Goal: Check status

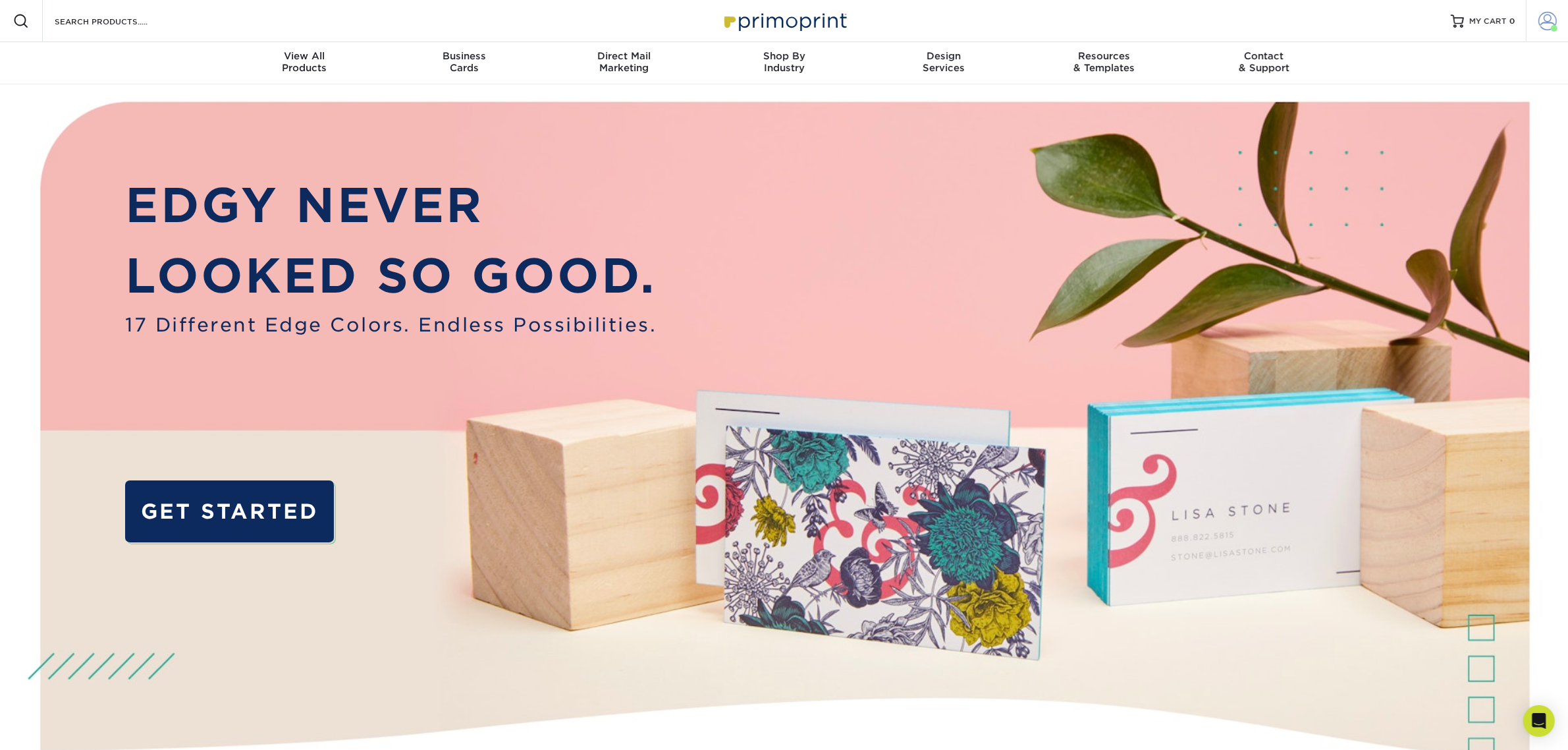
click at [1536, 11] on link "Account" at bounding box center [1546, 21] width 42 height 42
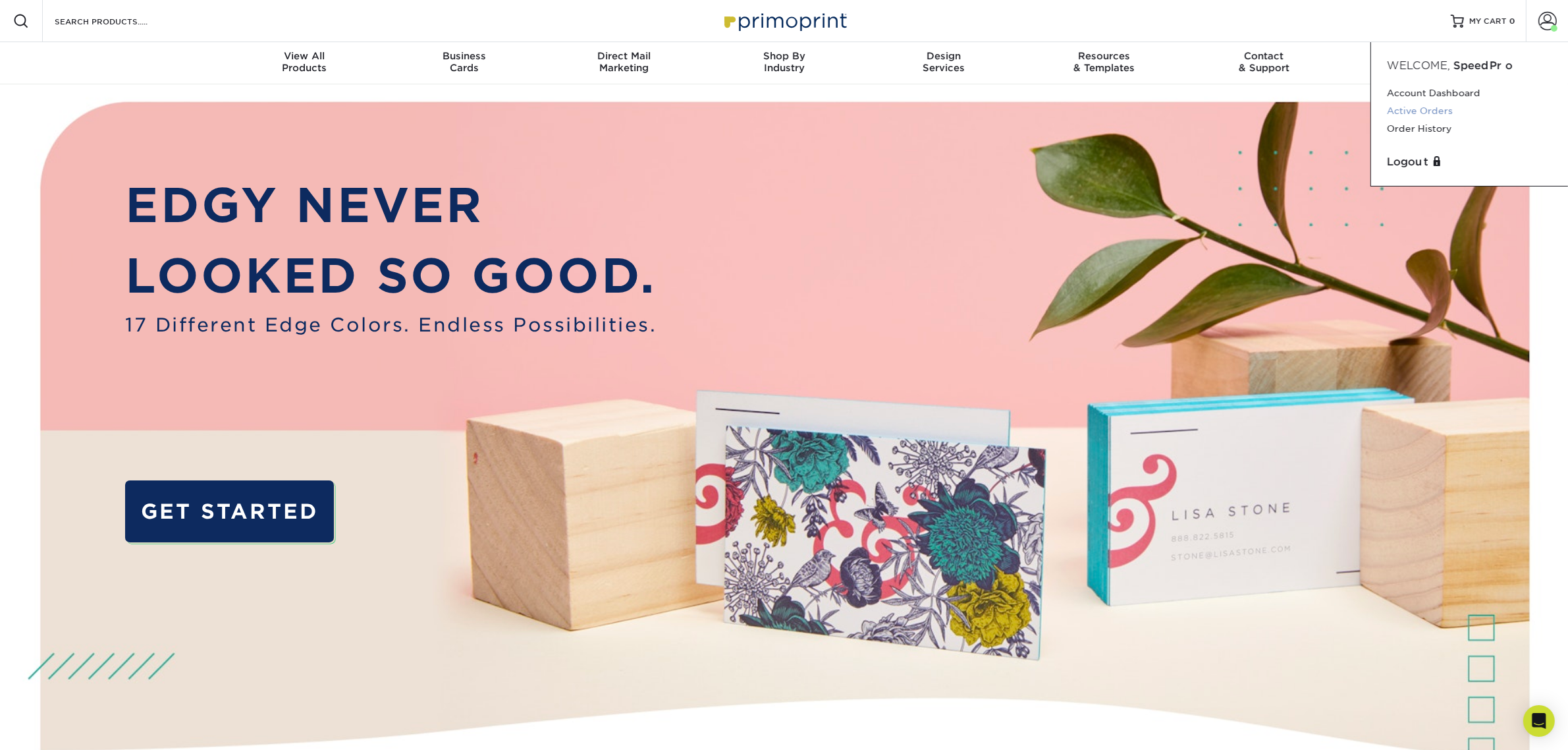
click at [1439, 112] on link "Active Orders" at bounding box center [1470, 112] width 165 height 18
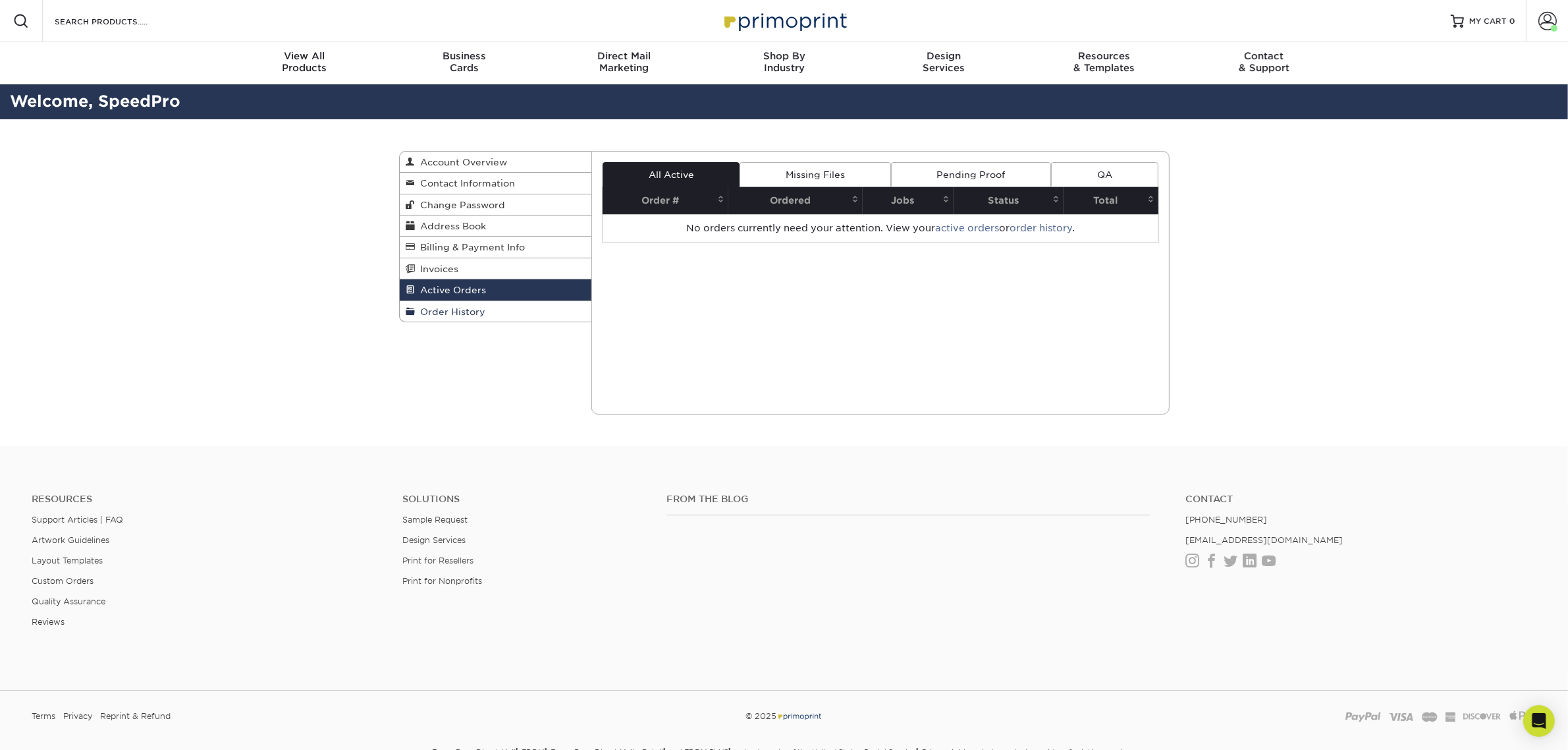
click at [506, 312] on link "Order History" at bounding box center [496, 311] width 192 height 21
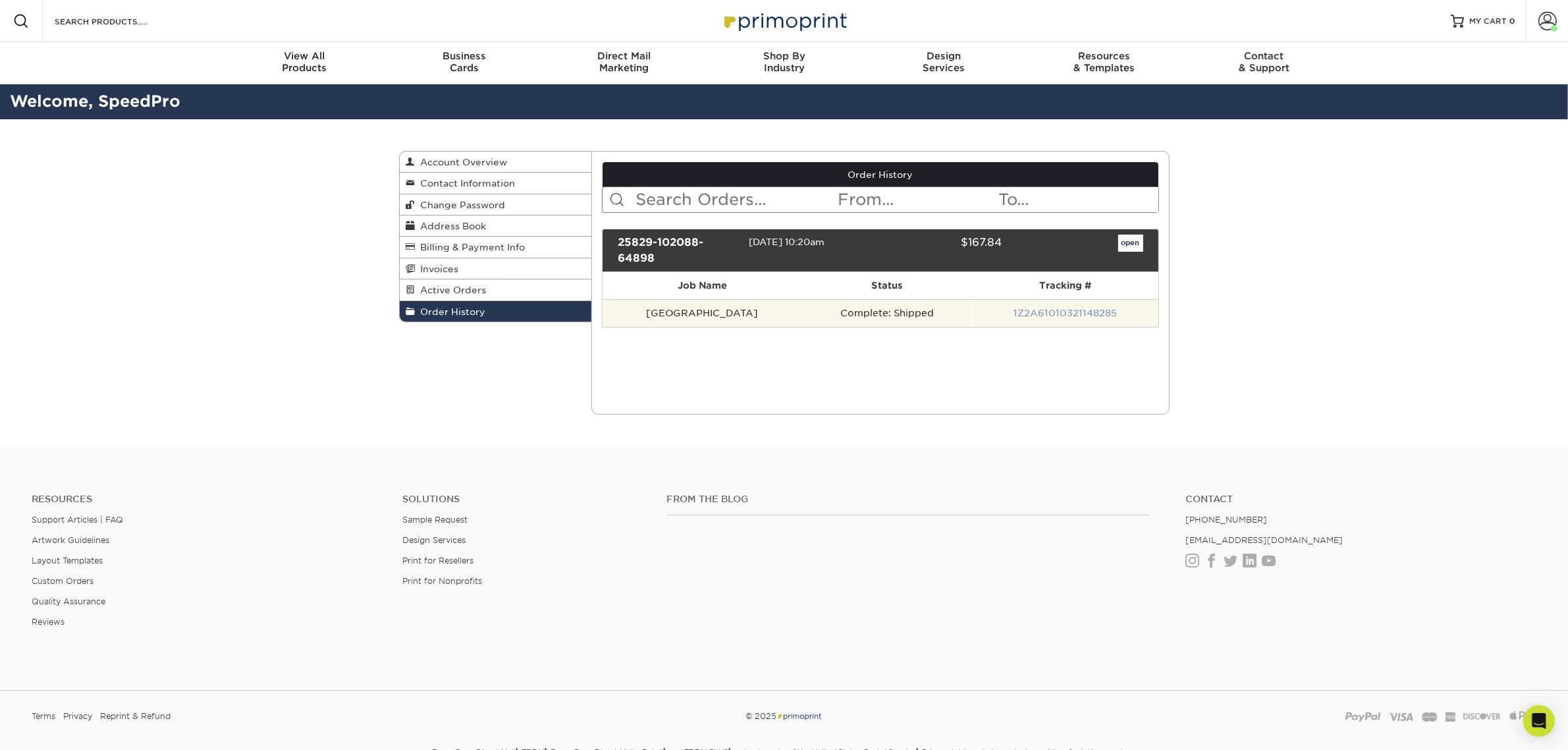
click at [1038, 314] on link "1Z2A61010321148285" at bounding box center [1065, 313] width 103 height 11
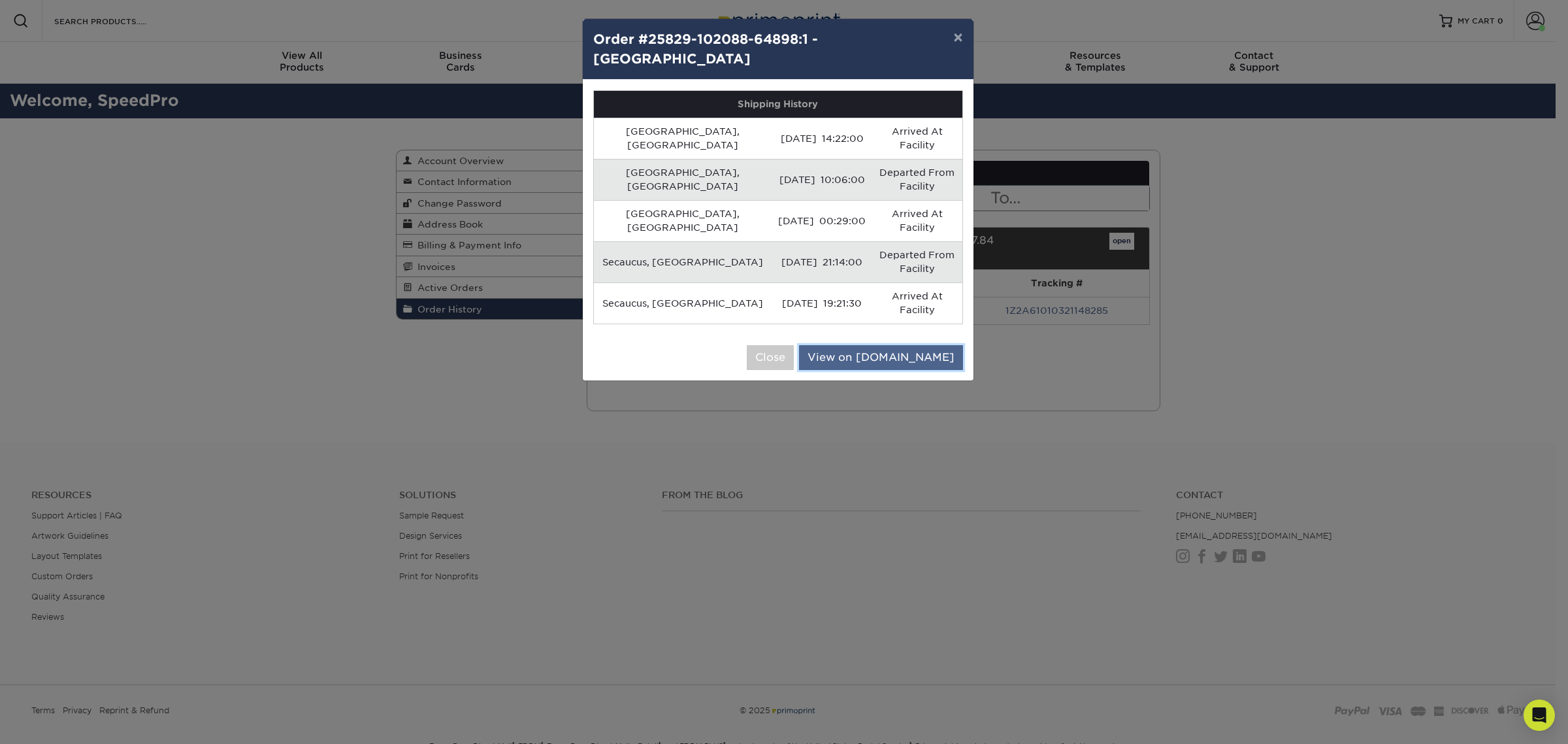
click at [933, 345] on link "View on [DOMAIN_NAME]" at bounding box center [881, 358] width 164 height 25
click at [964, 45] on button "×" at bounding box center [958, 37] width 30 height 37
